Goal: Find specific page/section: Find specific page/section

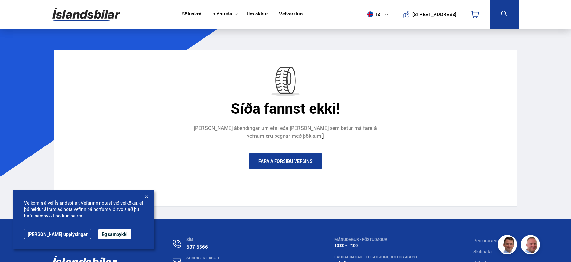
click at [99, 234] on button "Ég samþykki" at bounding box center [115, 234] width 33 height 10
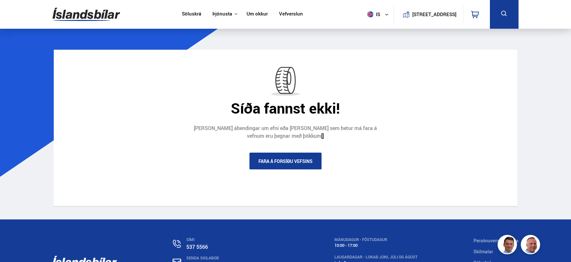
click at [296, 158] on link "Fara á forsíðu vefsins" at bounding box center [286, 160] width 72 height 17
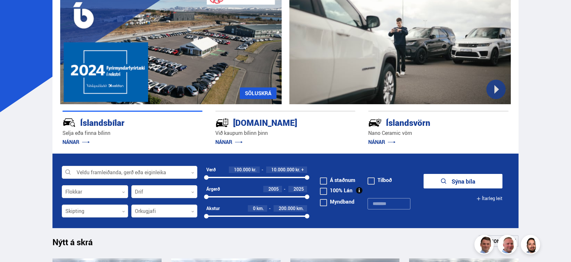
scroll to position [97, 0]
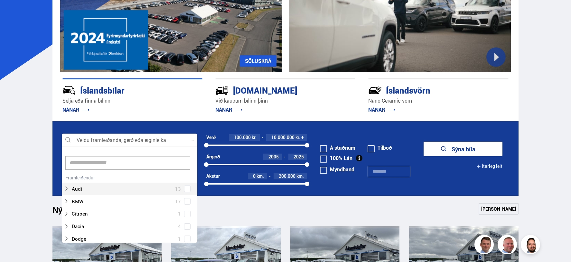
click at [193, 138] on div at bounding box center [130, 140] width 136 height 13
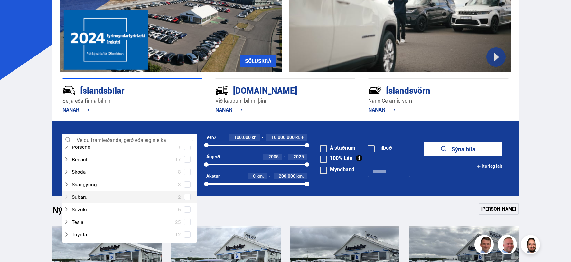
click at [78, 195] on div at bounding box center [123, 196] width 119 height 9
click at [79, 198] on div at bounding box center [123, 196] width 119 height 9
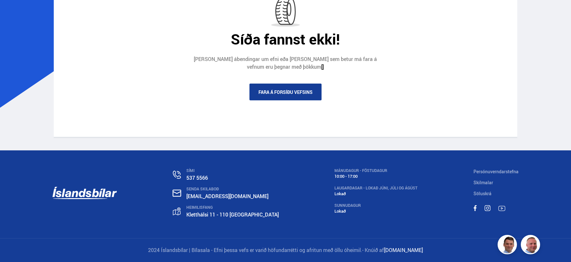
click at [290, 93] on link "Fara á forsíðu vefsins" at bounding box center [286, 91] width 72 height 17
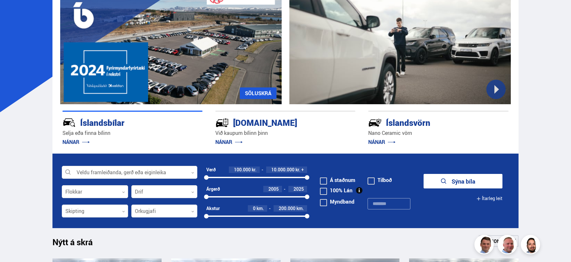
scroll to position [97, 0]
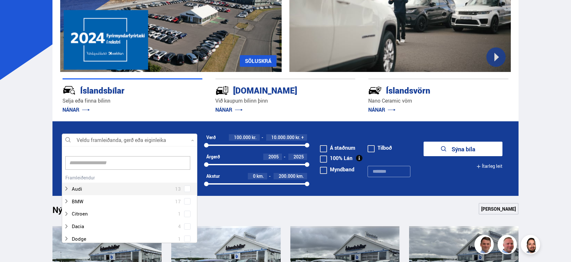
click at [193, 140] on icon at bounding box center [192, 140] width 3 height 3
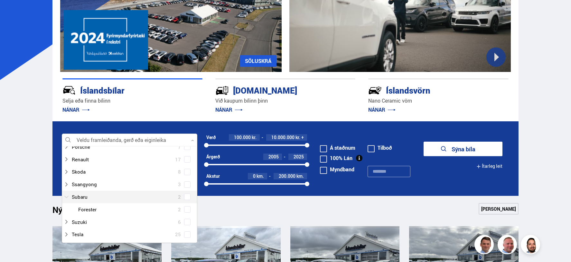
click at [82, 197] on div at bounding box center [123, 196] width 119 height 9
click at [186, 195] on span at bounding box center [187, 196] width 3 height 3
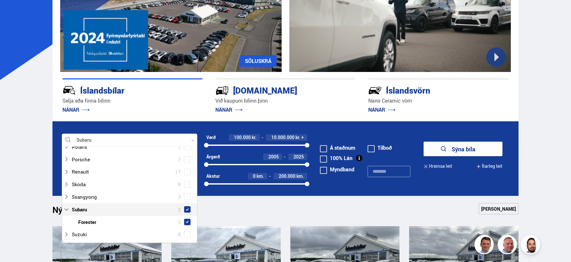
scroll to position [367, 0]
click at [220, 209] on div "Nýtt á skrá Sjá meira" at bounding box center [285, 210] width 466 height 15
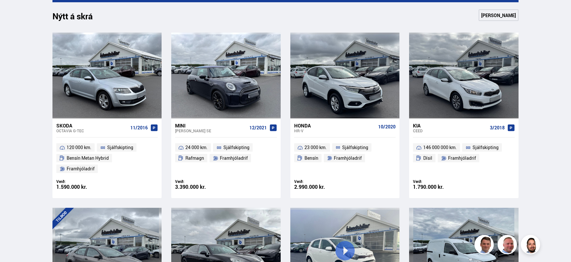
scroll to position [97, 0]
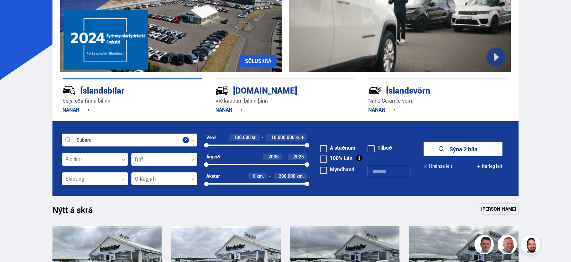
click at [452, 151] on button "Sýna 2 bíla" at bounding box center [463, 148] width 79 height 14
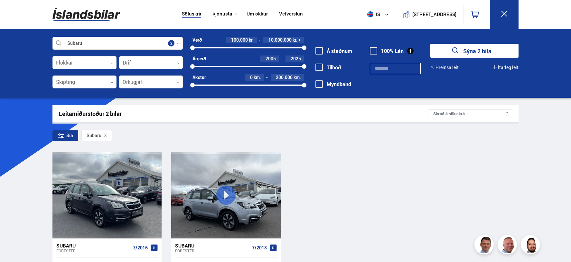
scroll to position [97, 0]
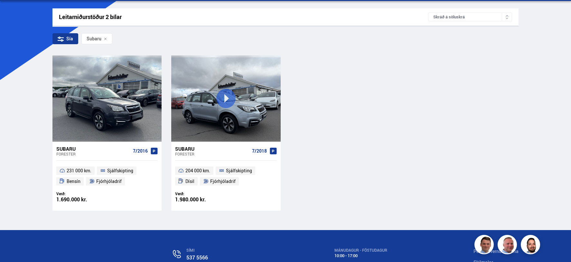
drag, startPoint x: 30, startPoint y: 59, endPoint x: 0, endPoint y: 57, distance: 30.3
click at [32, 56] on div "Söluskrá Þjónusta Íslandsbílar [DOMAIN_NAME] Íslandsvörn Leiðbeiningar Um okkur…" at bounding box center [285, 122] width 571 height 438
